Goal: Task Accomplishment & Management: Use online tool/utility

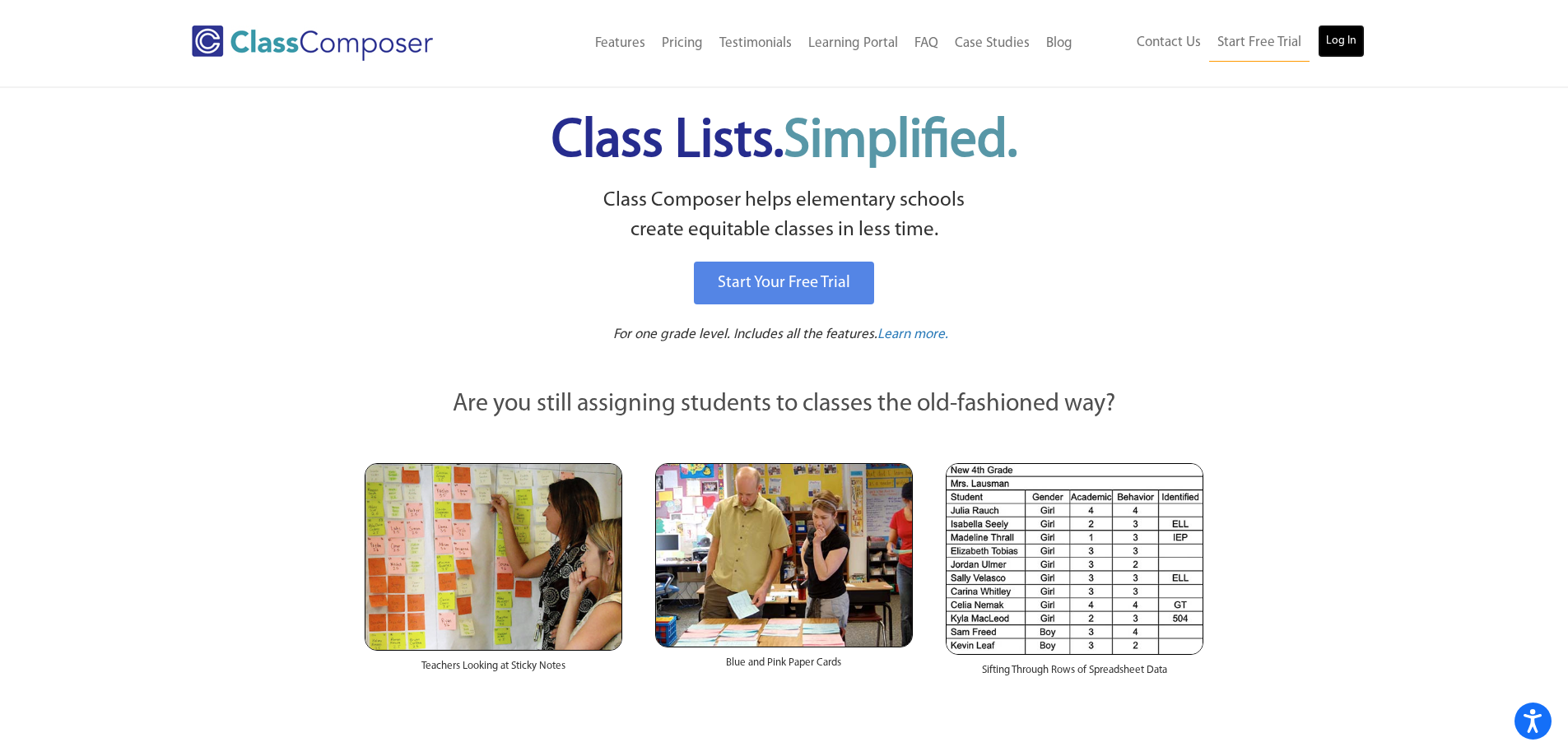
click at [1340, 41] on link "Log In" at bounding box center [1342, 41] width 47 height 33
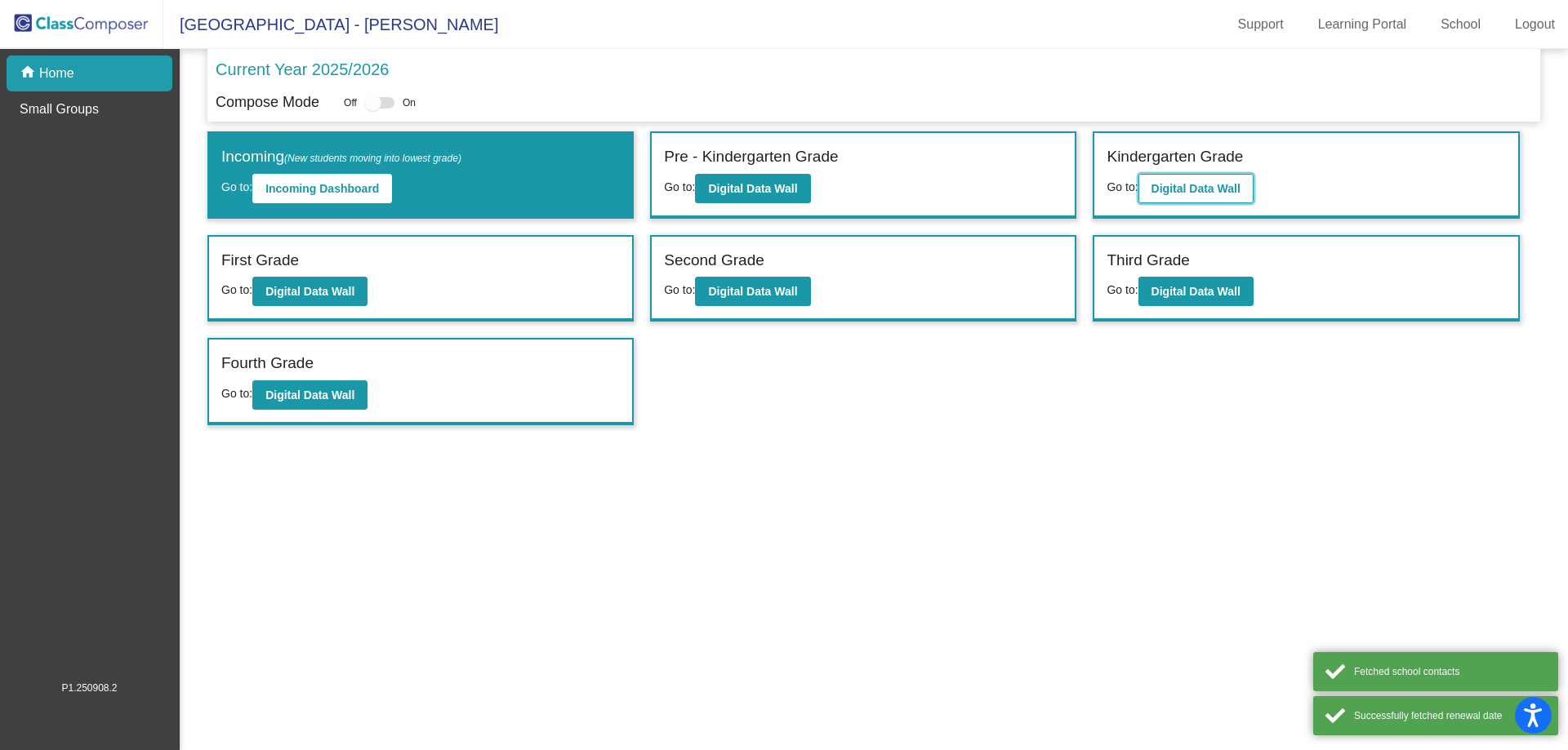
click at [1195, 188] on b "Digital Data Wall" at bounding box center [1196, 188] width 89 height 13
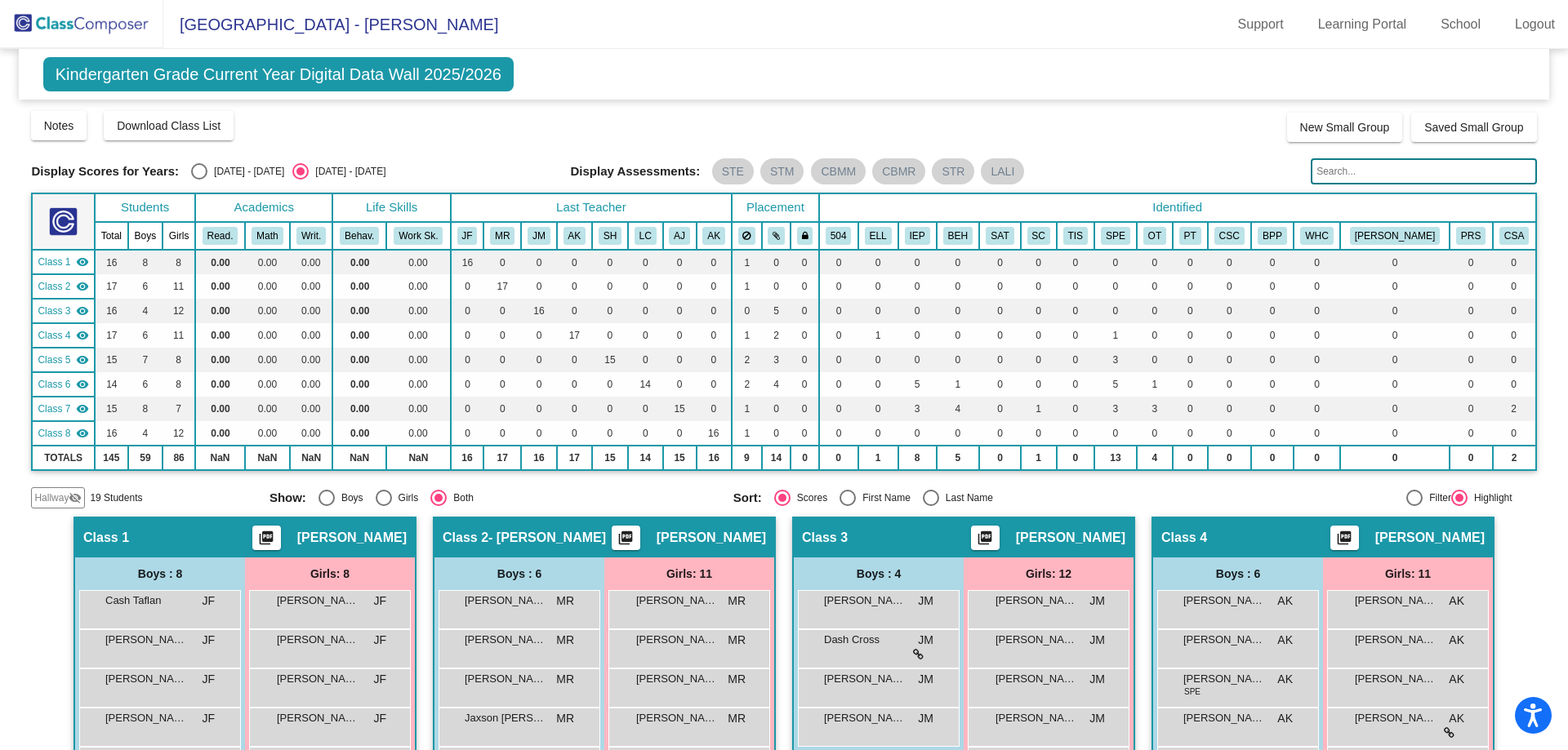
click at [1326, 164] on input "text" at bounding box center [1423, 172] width 225 height 26
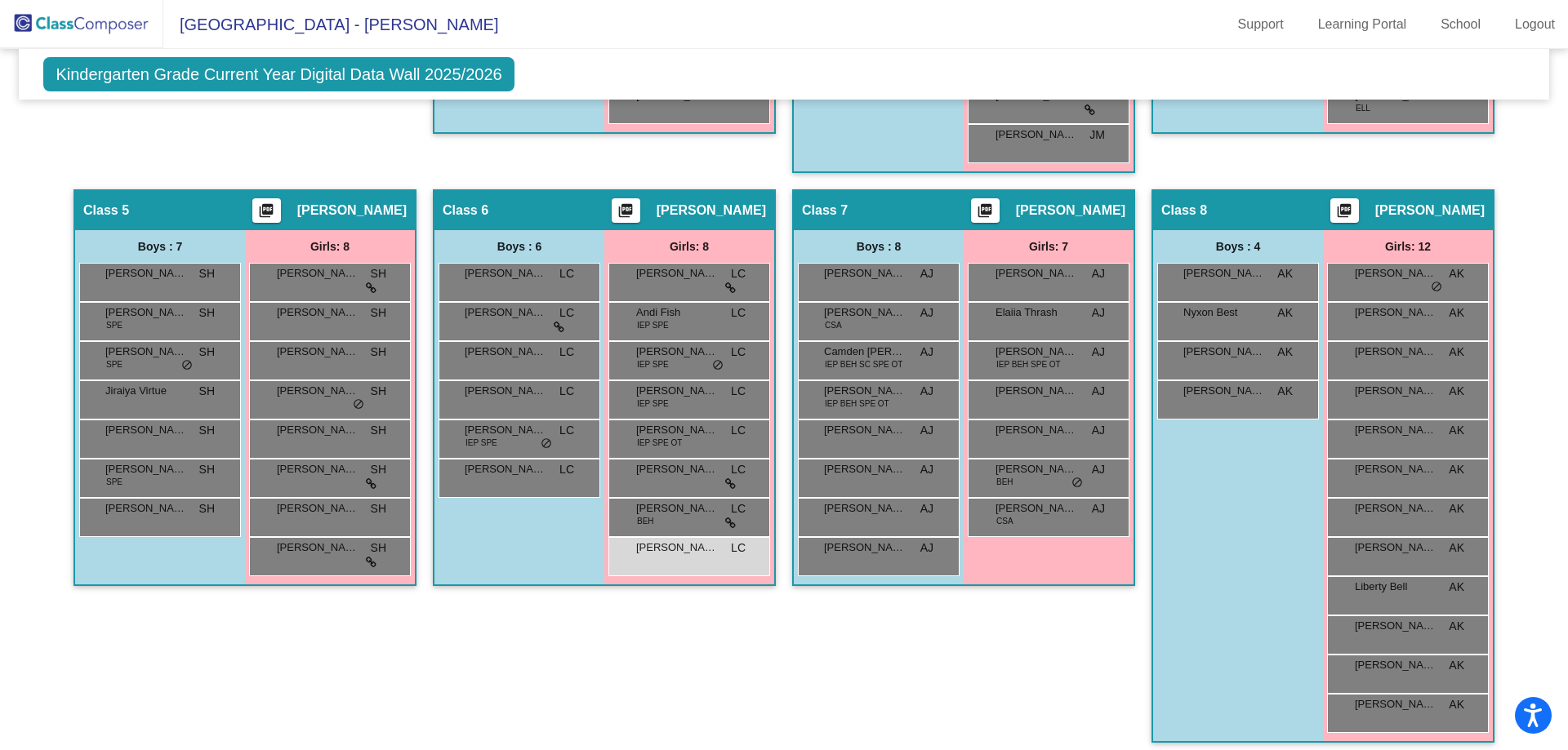
scroll to position [898, 0]
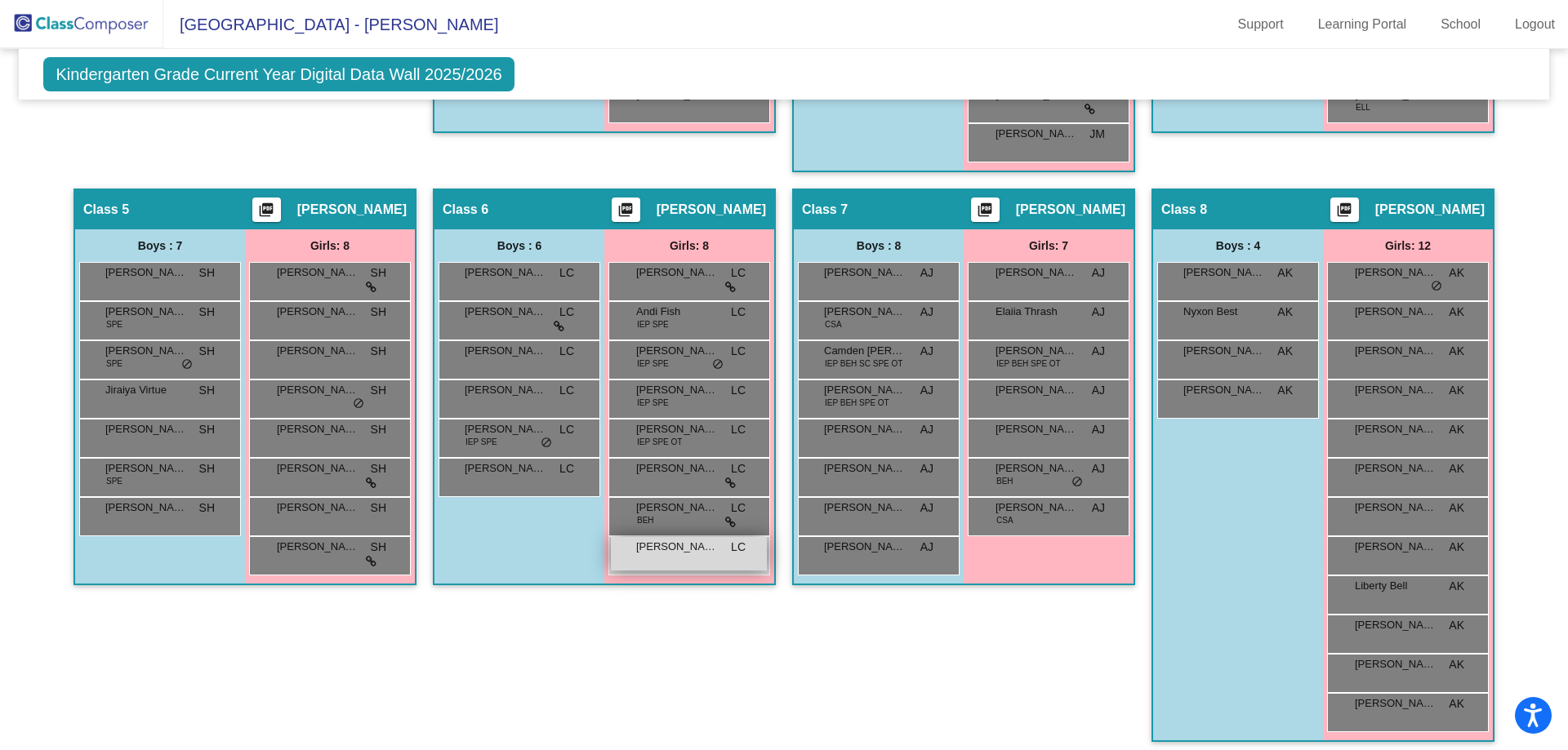
type input "sava"
click at [728, 563] on div "Savannah Potocnik LC lock do_not_disturb_alt" at bounding box center [689, 553] width 156 height 33
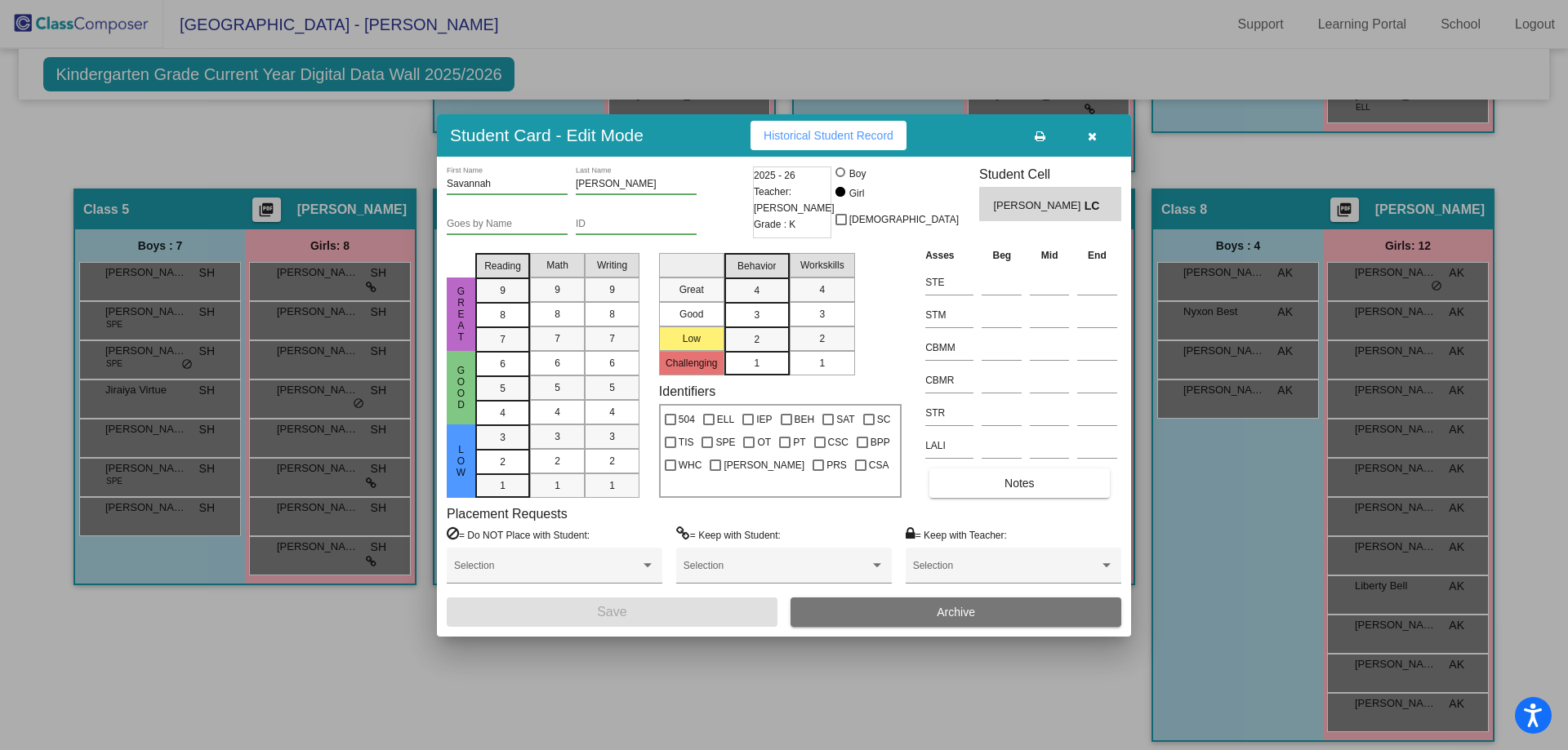
click at [1095, 142] on button "button" at bounding box center [1091, 136] width 52 height 29
